Goal: Task Accomplishment & Management: Manage account settings

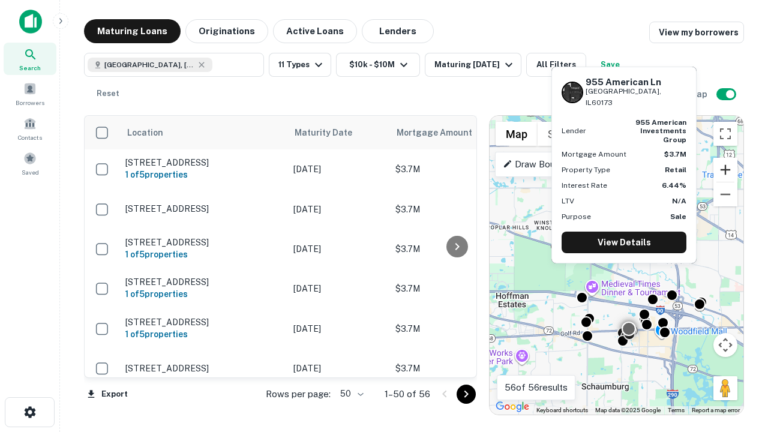
click at [726, 170] on button "Zoom in" at bounding box center [726, 170] width 24 height 24
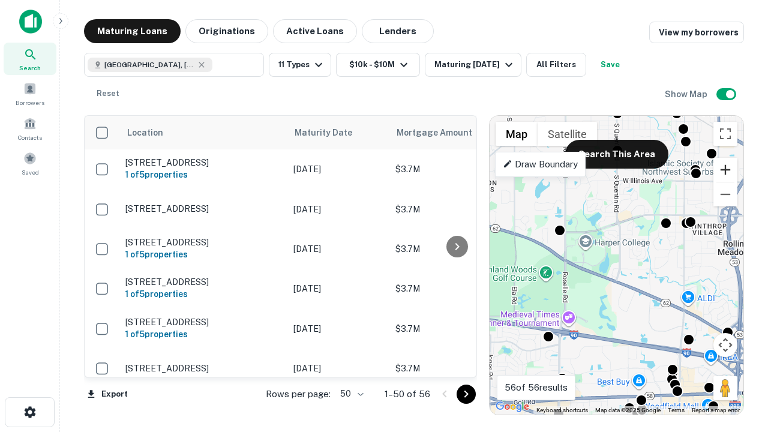
click at [726, 170] on button "Zoom in" at bounding box center [726, 170] width 24 height 24
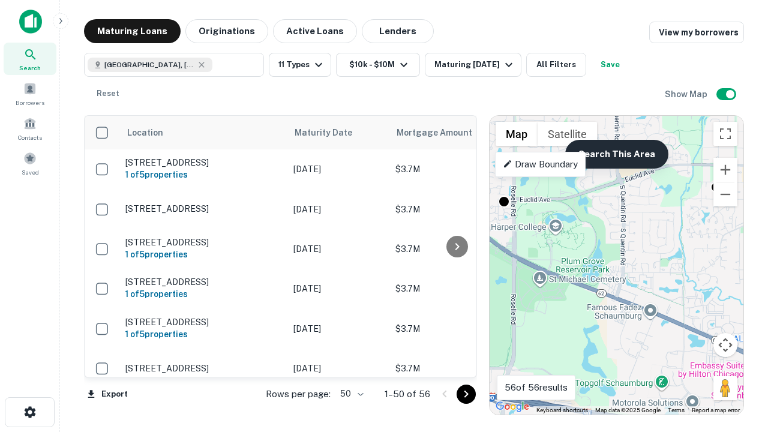
click at [616, 154] on button "Search This Area" at bounding box center [616, 154] width 103 height 29
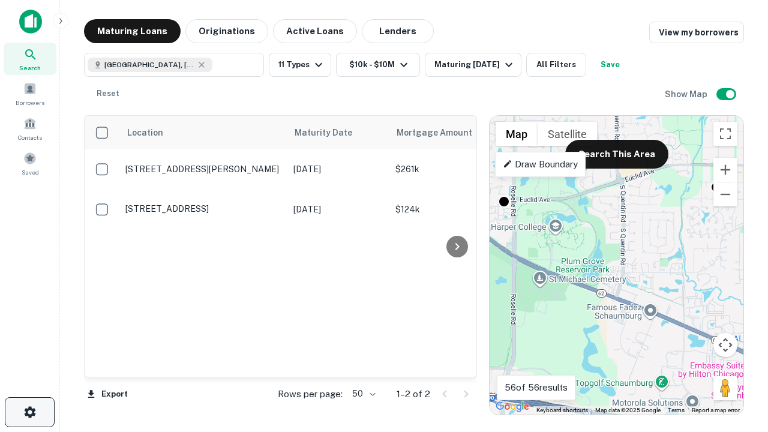
click at [29, 412] on icon "button" at bounding box center [30, 412] width 14 height 14
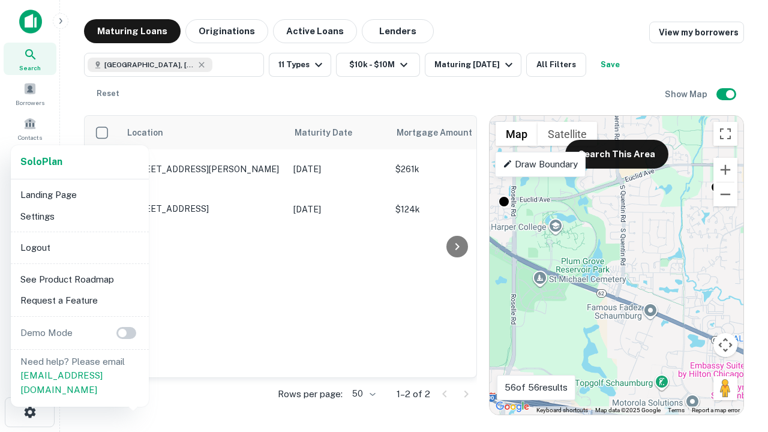
click at [79, 247] on li "Logout" at bounding box center [80, 248] width 128 height 22
